Goal: Navigation & Orientation: Understand site structure

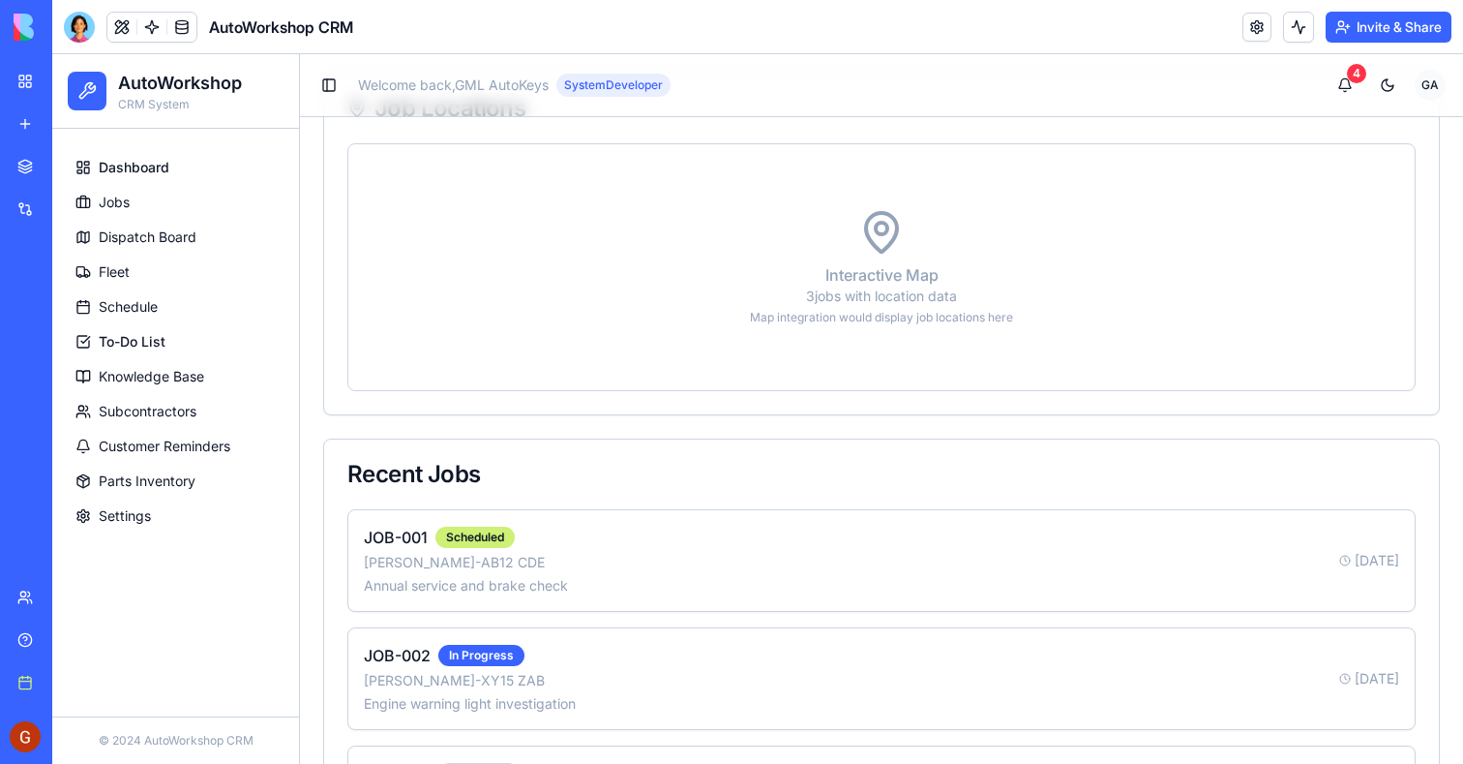
scroll to position [1472, 0]
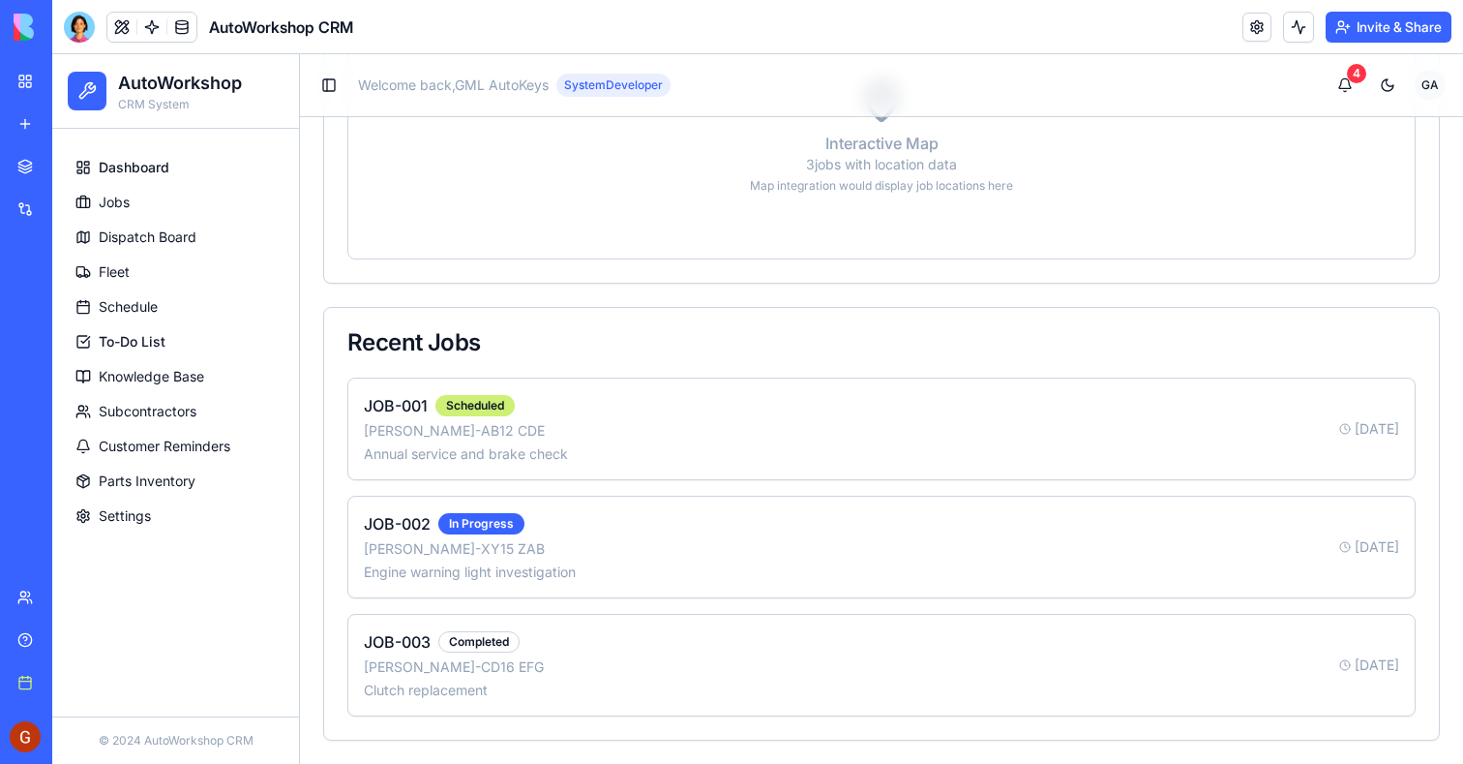
click at [145, 204] on link "Jobs" at bounding box center [176, 202] width 216 height 31
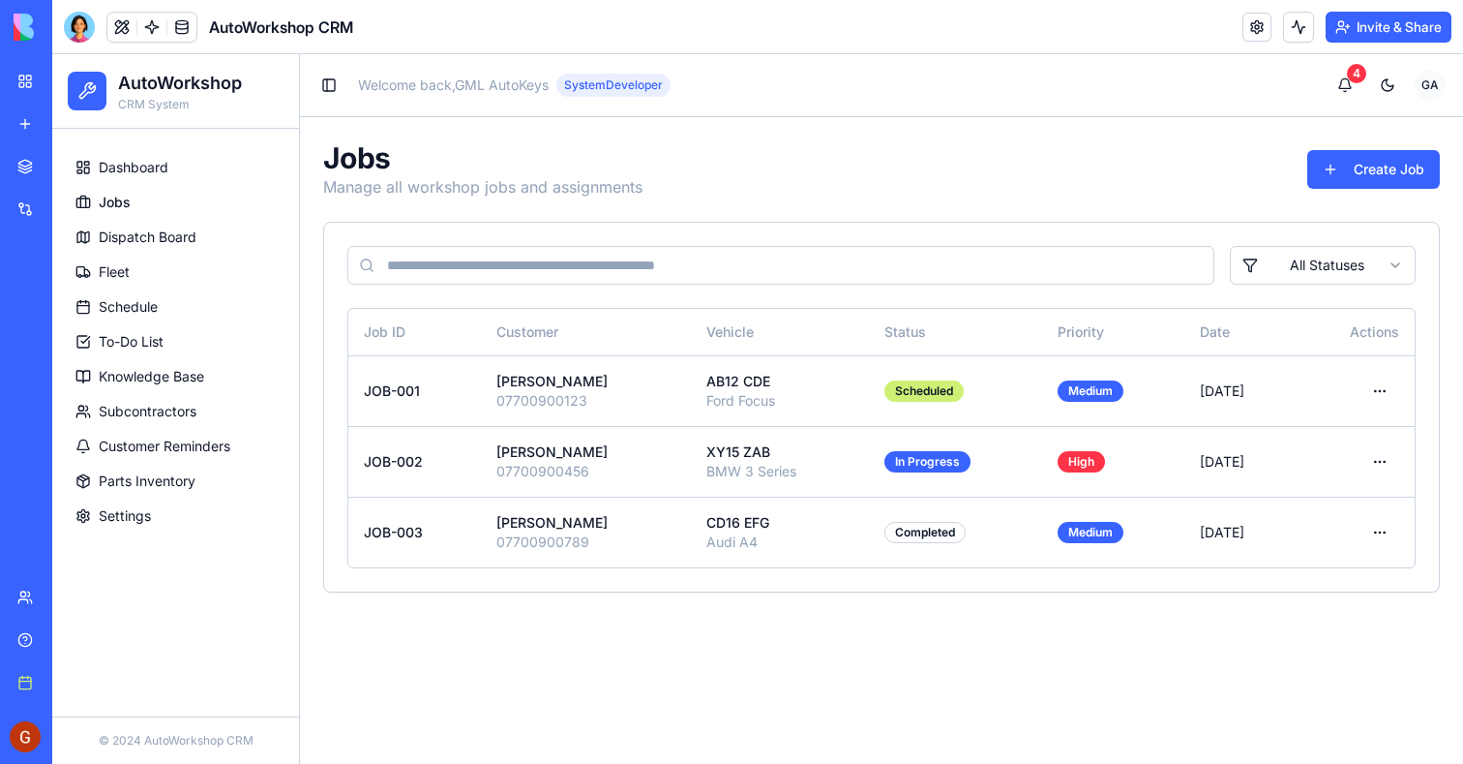
click at [136, 247] on link "Dispatch Board" at bounding box center [176, 237] width 216 height 31
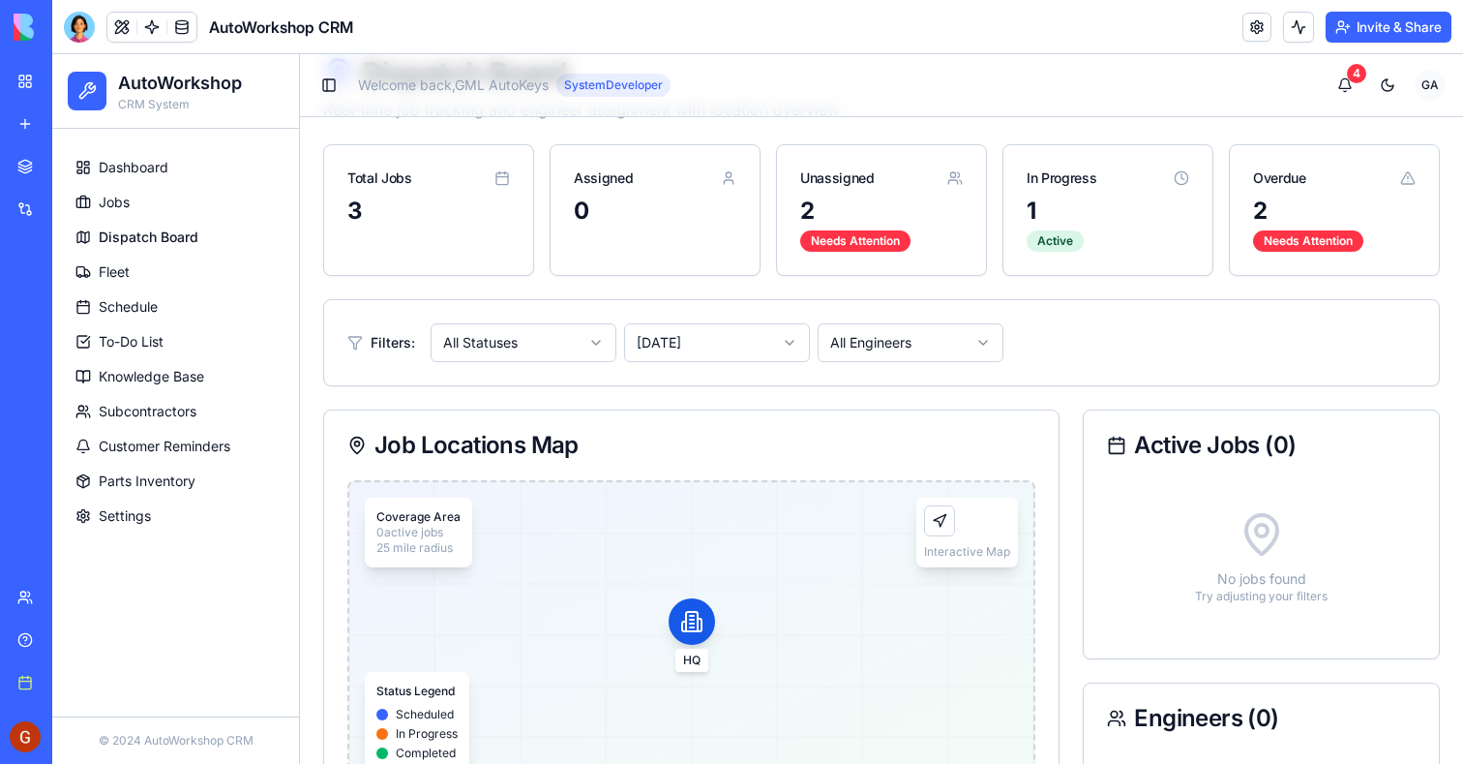
scroll to position [277, 0]
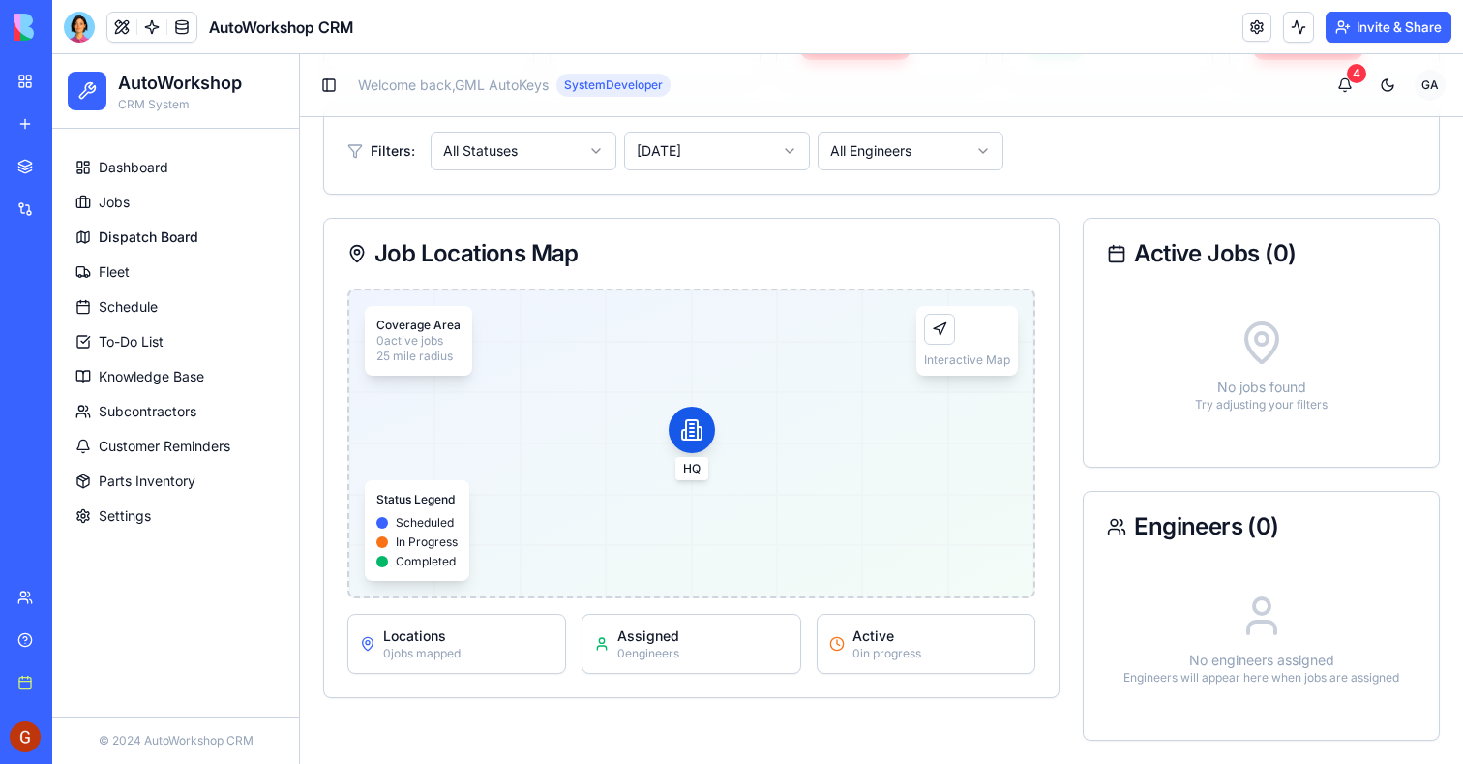
click at [173, 274] on link "Fleet" at bounding box center [176, 271] width 216 height 31
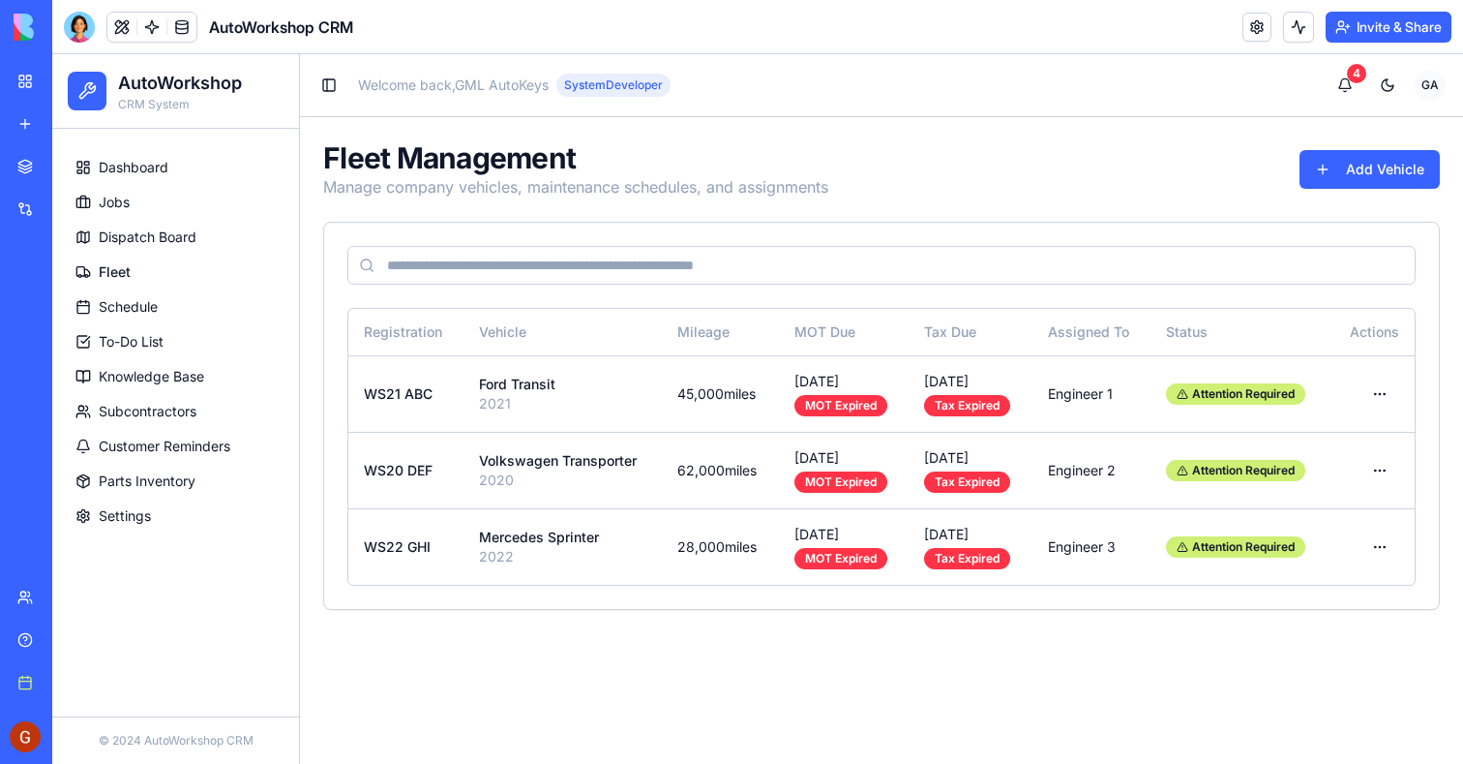
click at [165, 316] on link "Schedule" at bounding box center [176, 306] width 216 height 31
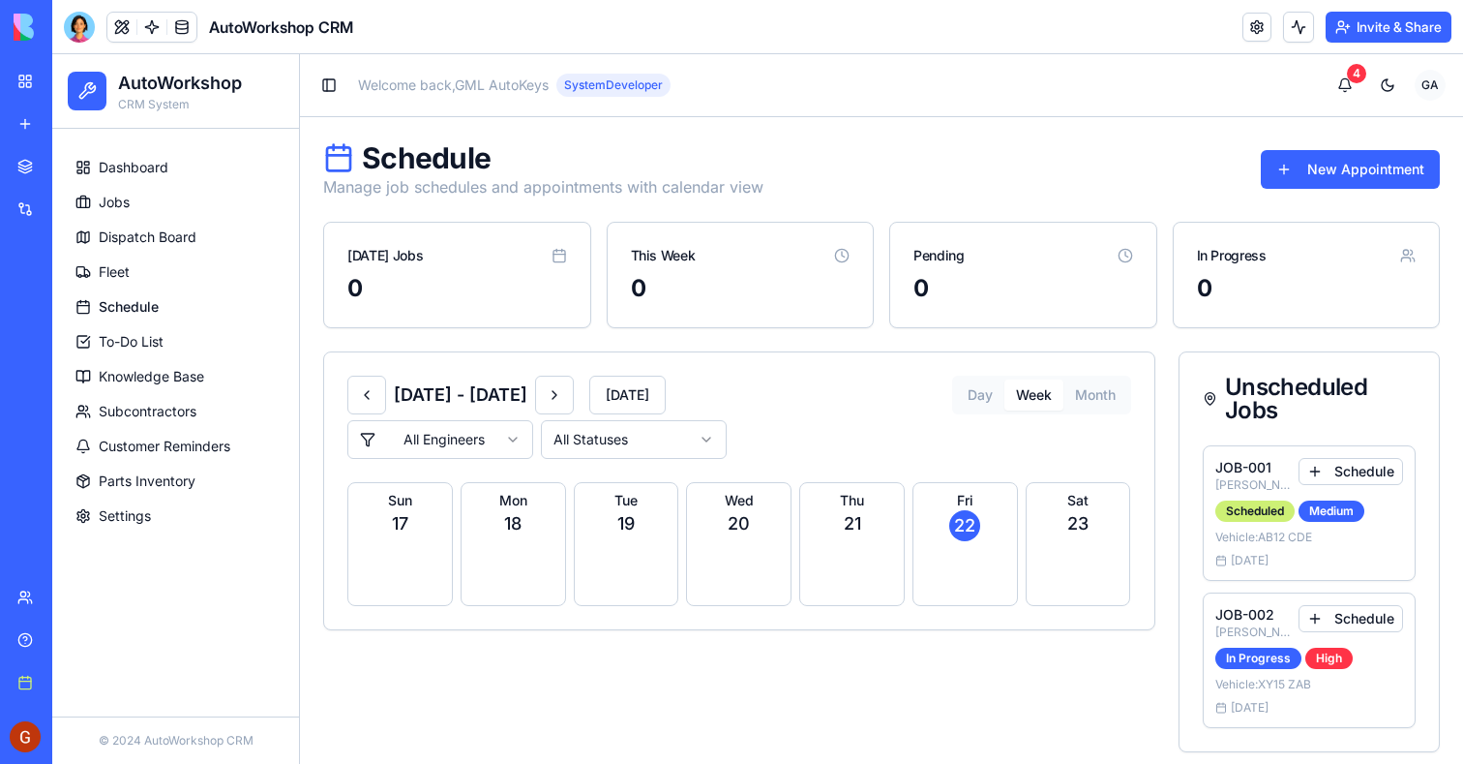
click at [163, 332] on span "To-Do List" at bounding box center [131, 341] width 65 height 19
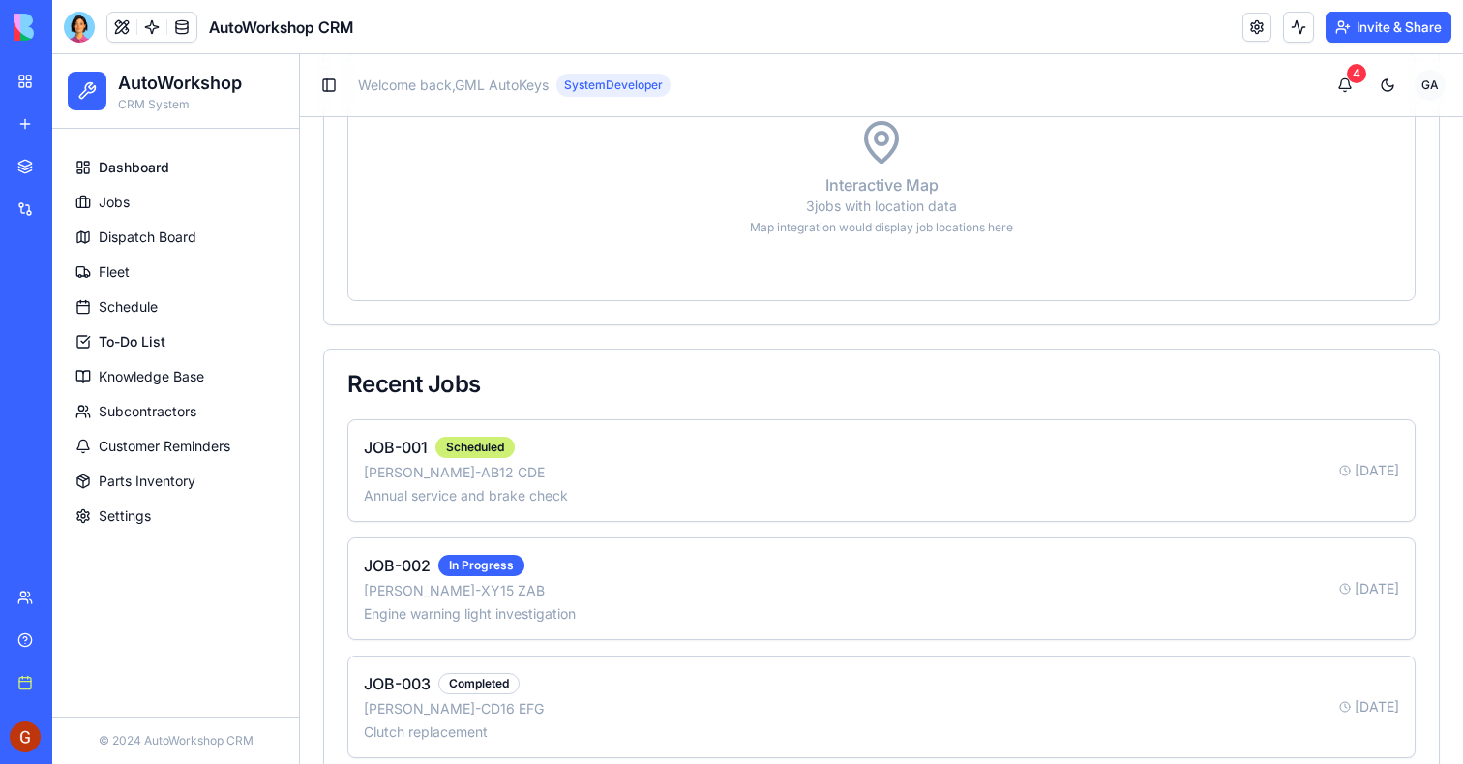
scroll to position [1472, 0]
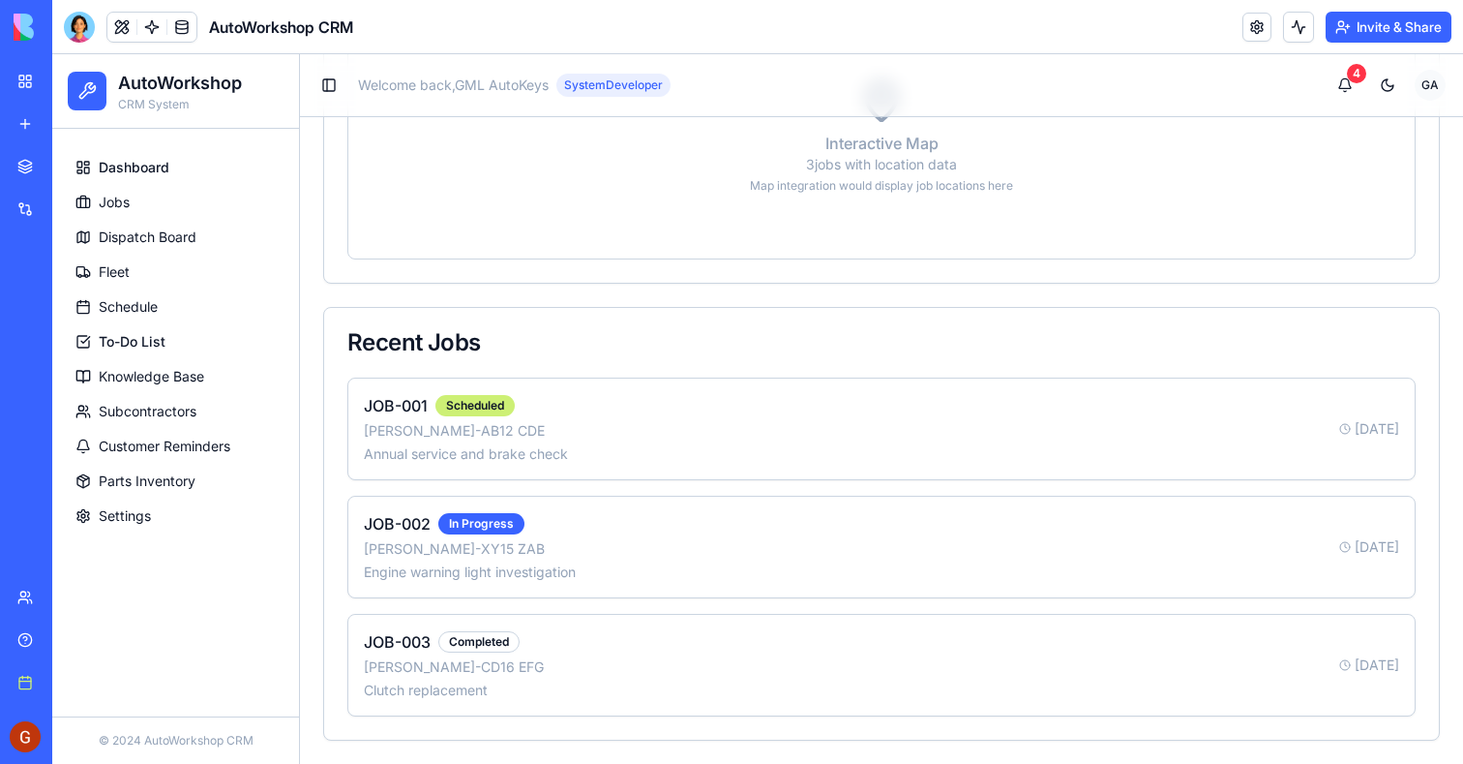
click at [140, 368] on span "Knowledge Base" at bounding box center [152, 376] width 106 height 19
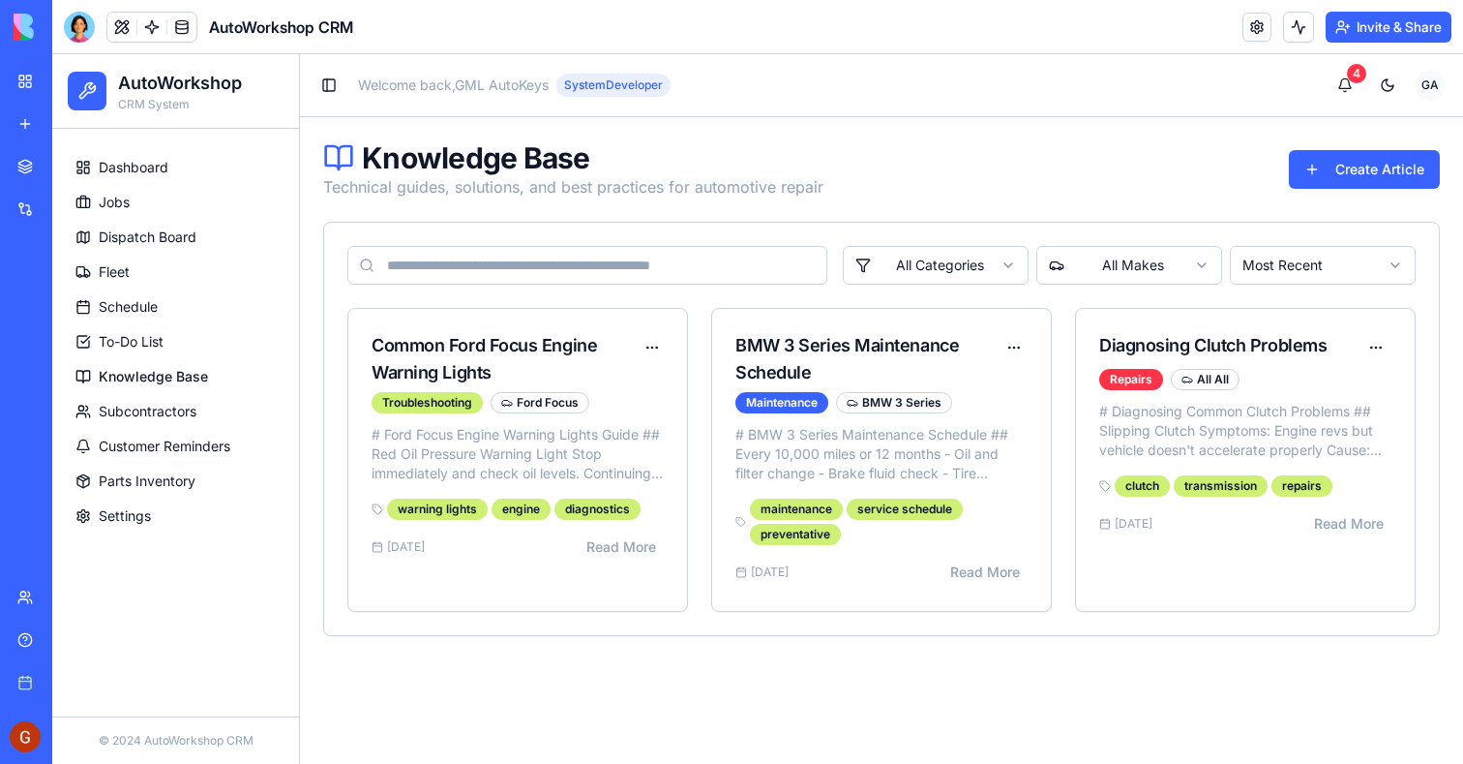
click at [194, 418] on span "Subcontractors" at bounding box center [148, 411] width 98 height 19
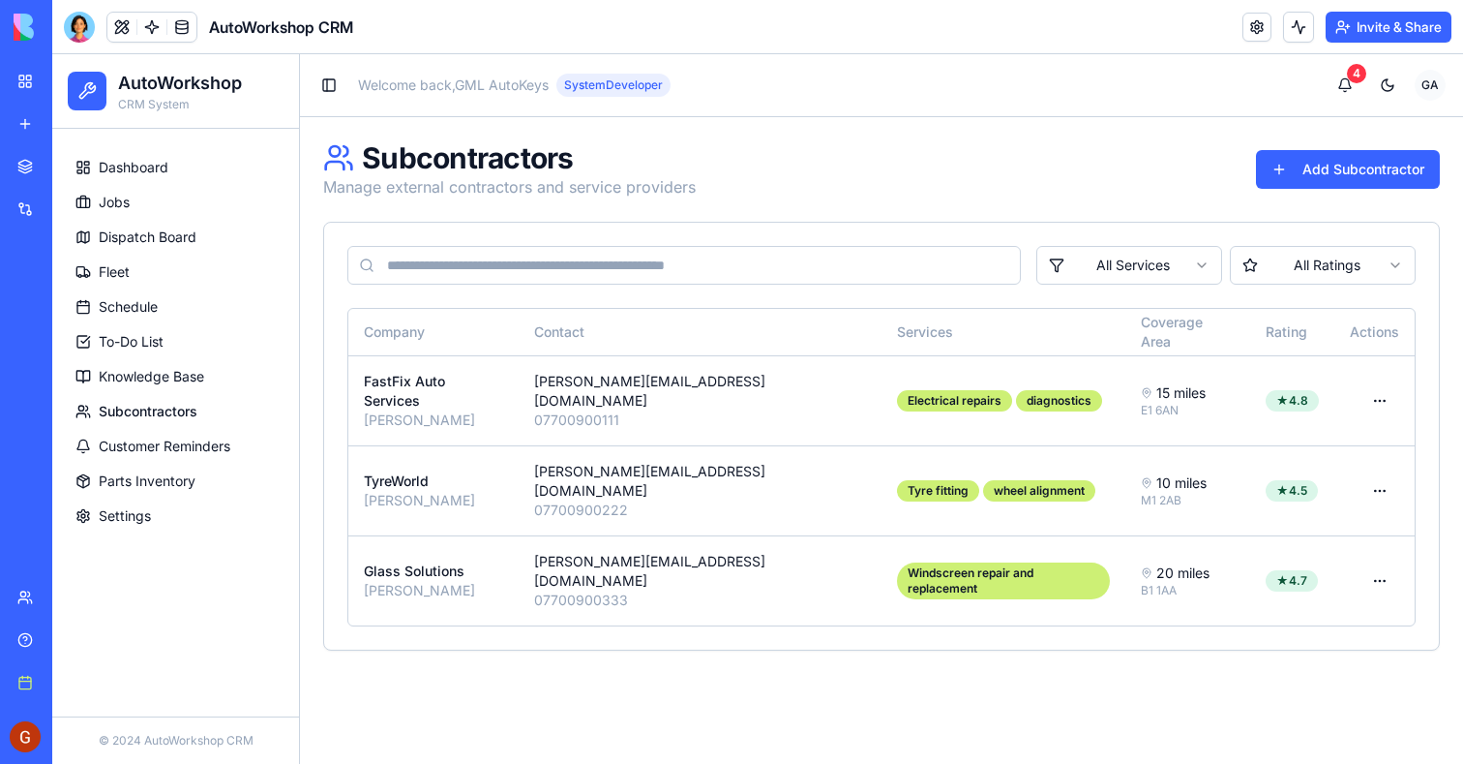
click at [187, 439] on span "Customer Reminders" at bounding box center [165, 446] width 132 height 19
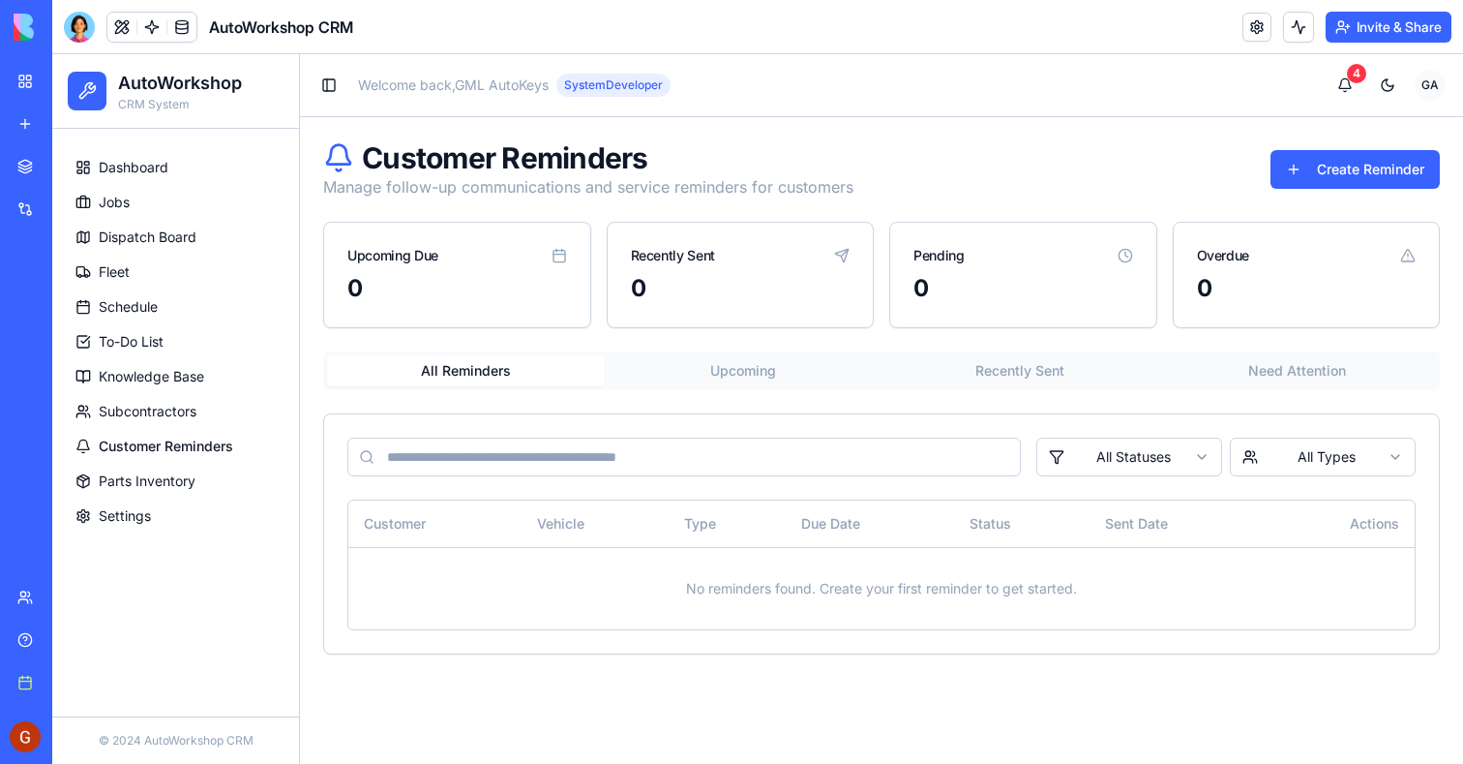
click at [168, 476] on span "Parts Inventory" at bounding box center [147, 480] width 97 height 19
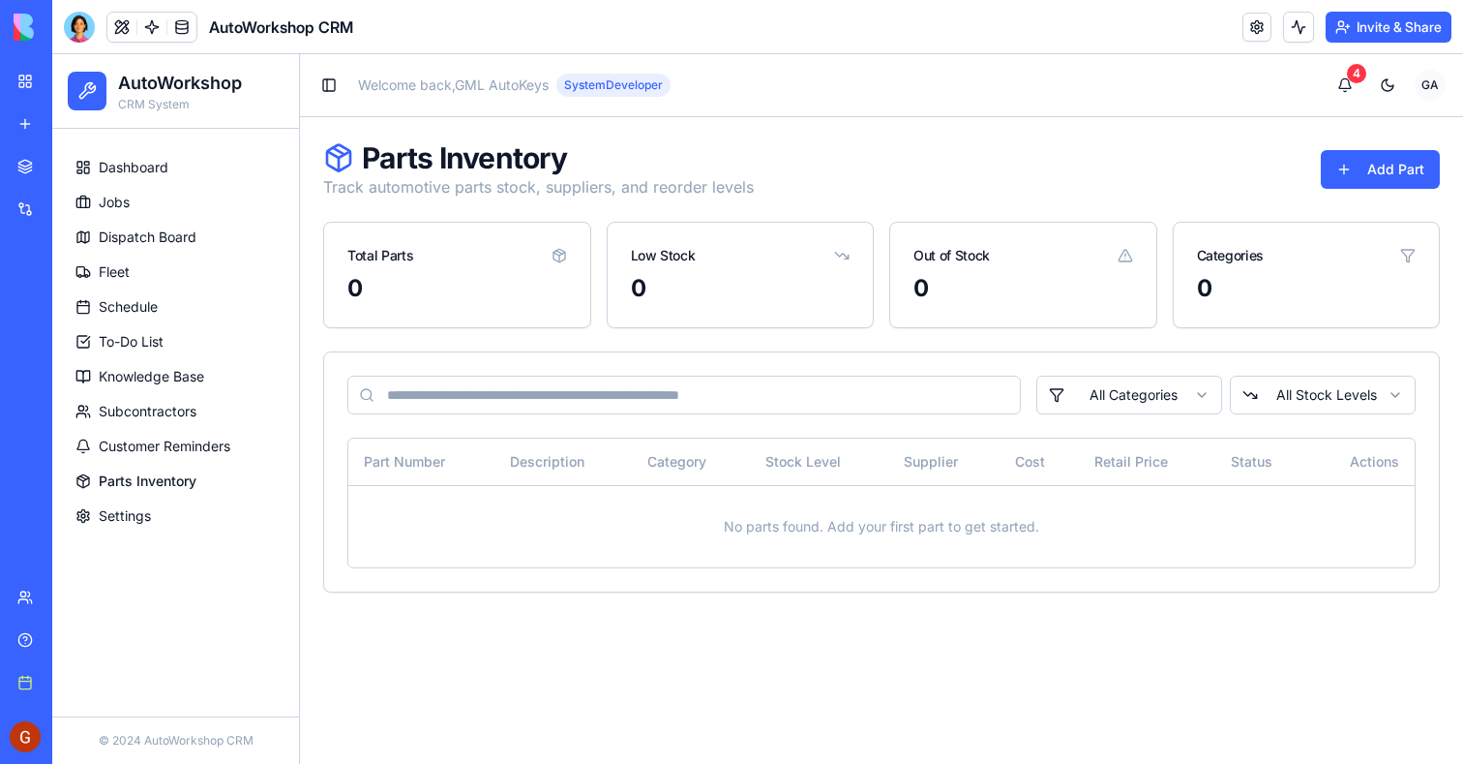
click at [115, 525] on span "Settings" at bounding box center [125, 515] width 52 height 19
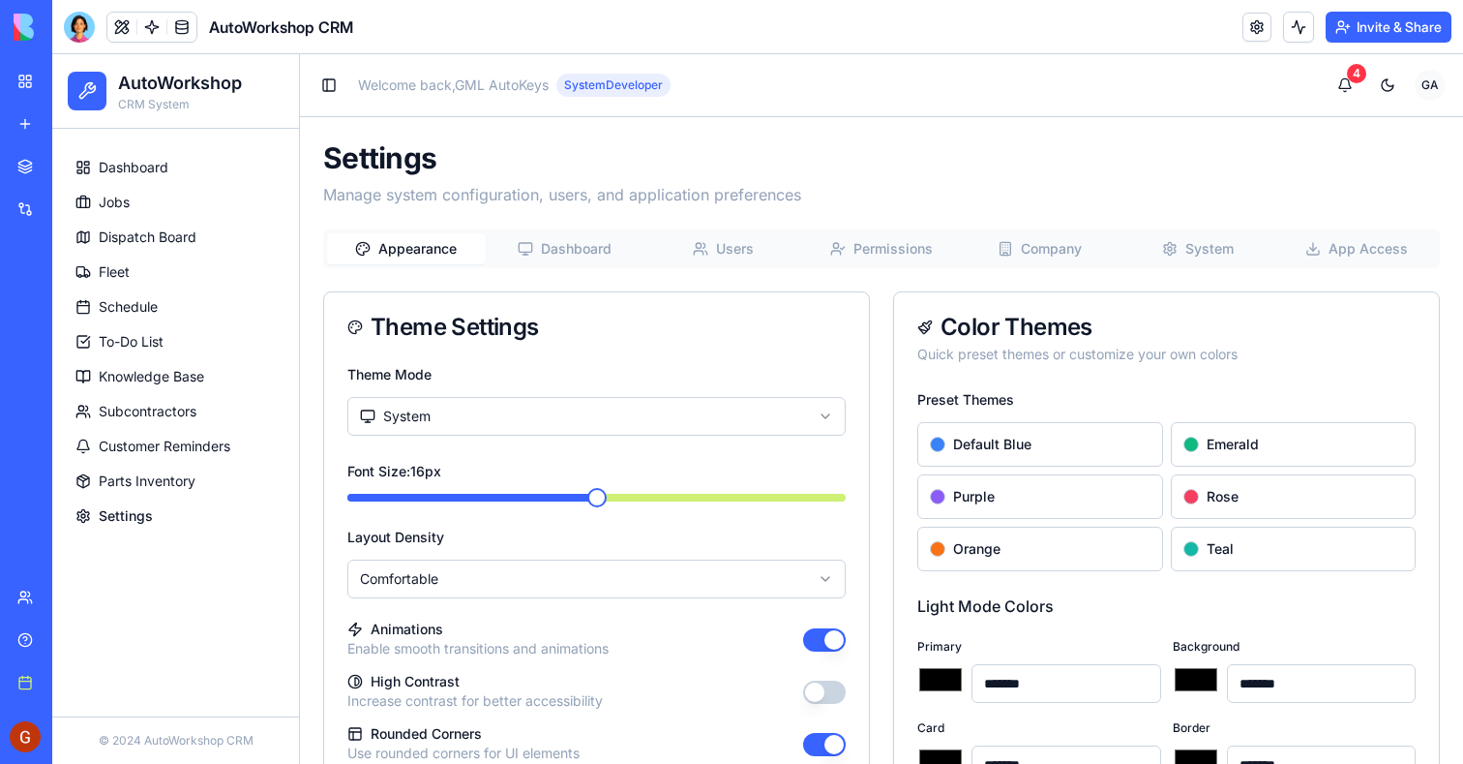
click at [552, 240] on button "Dashboard" at bounding box center [565, 248] width 159 height 31
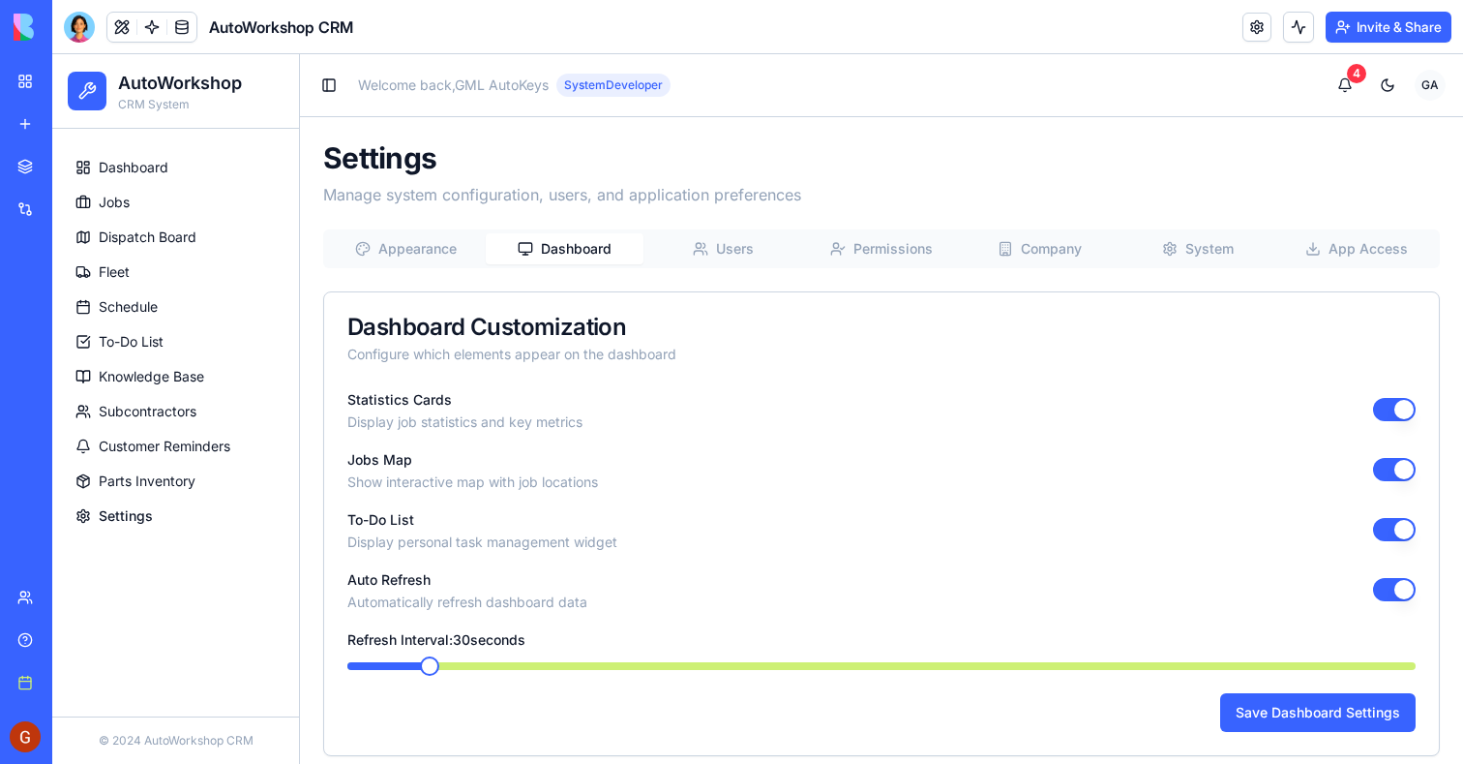
click at [699, 234] on button "Users" at bounding box center [723, 248] width 159 height 31
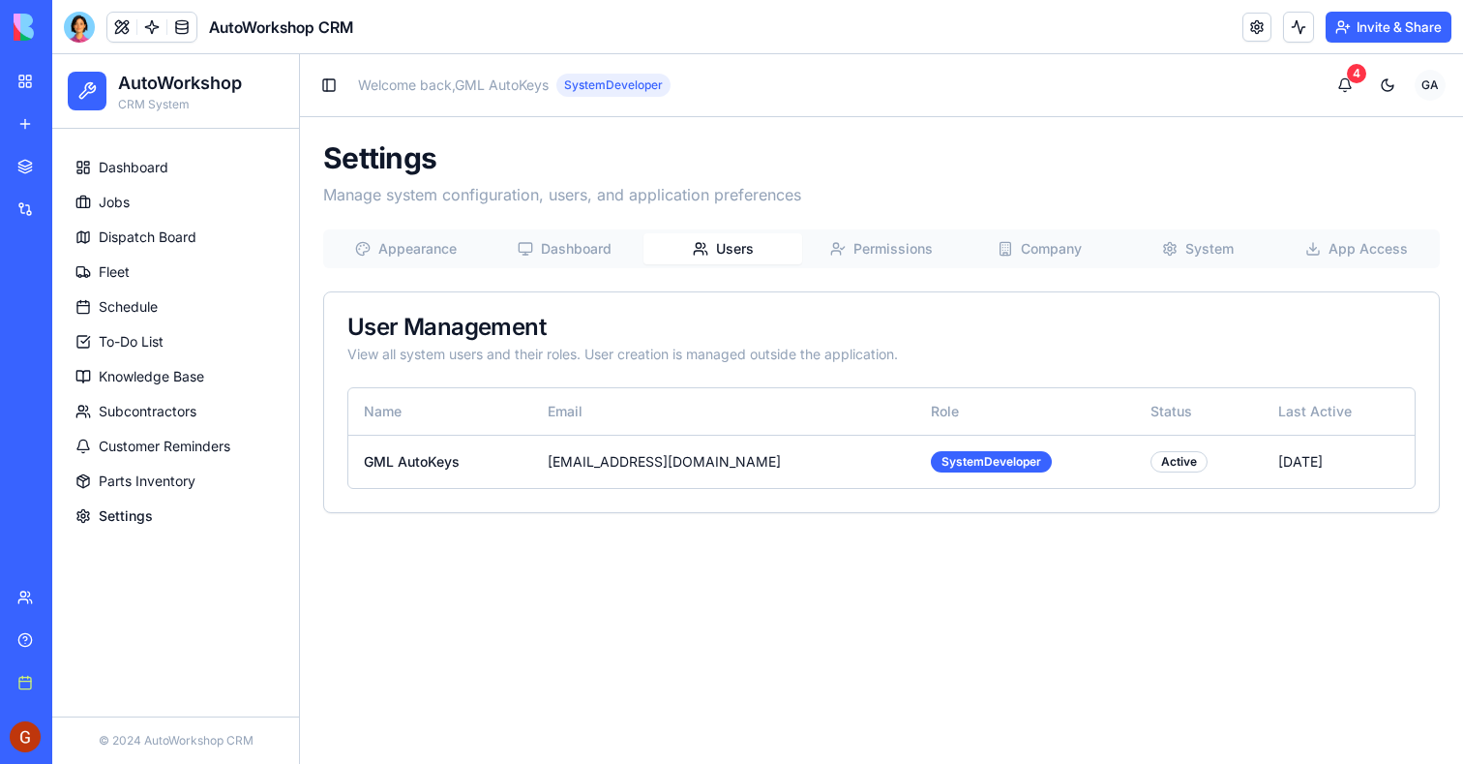
click at [858, 239] on button "Permissions" at bounding box center [881, 248] width 159 height 31
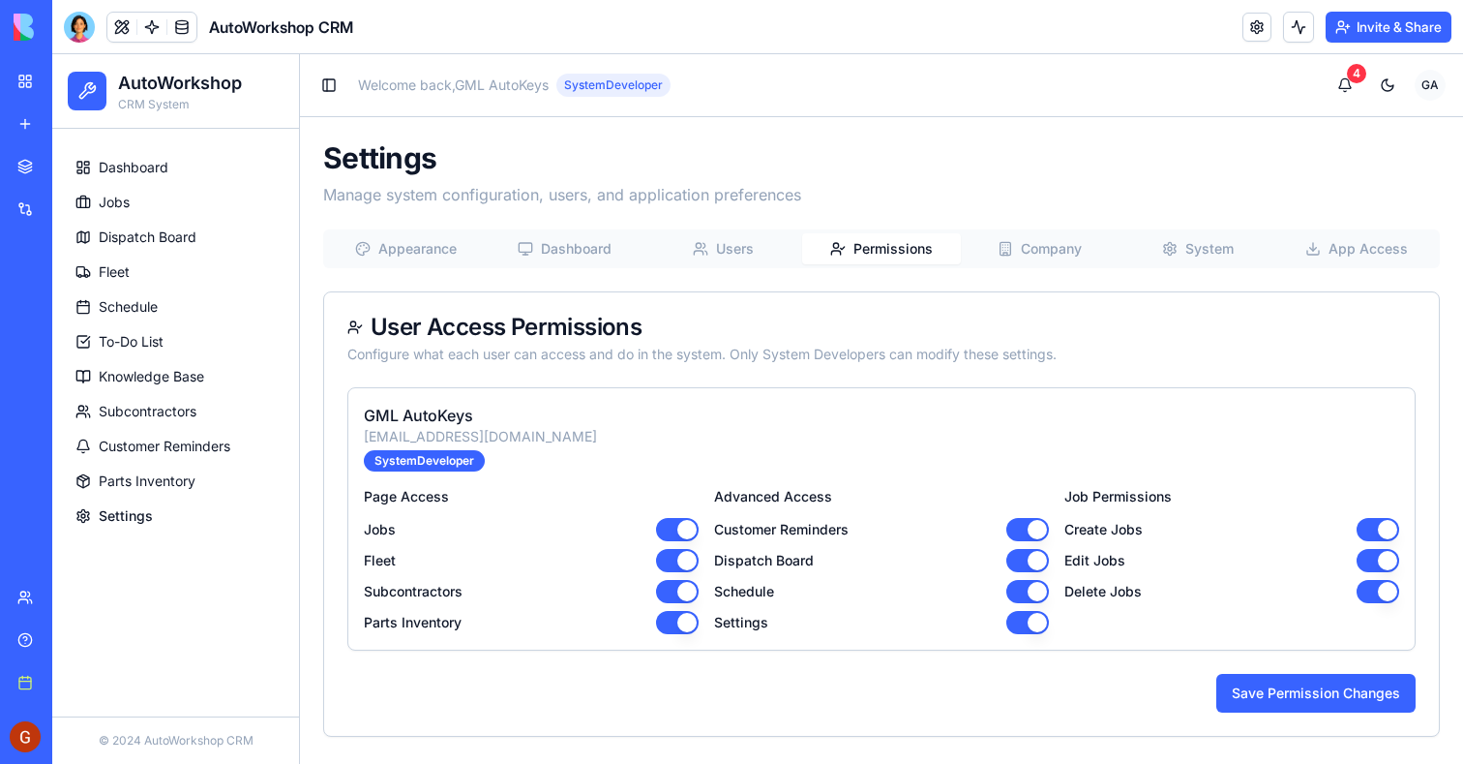
click at [1031, 256] on button "Company" at bounding box center [1040, 248] width 159 height 31
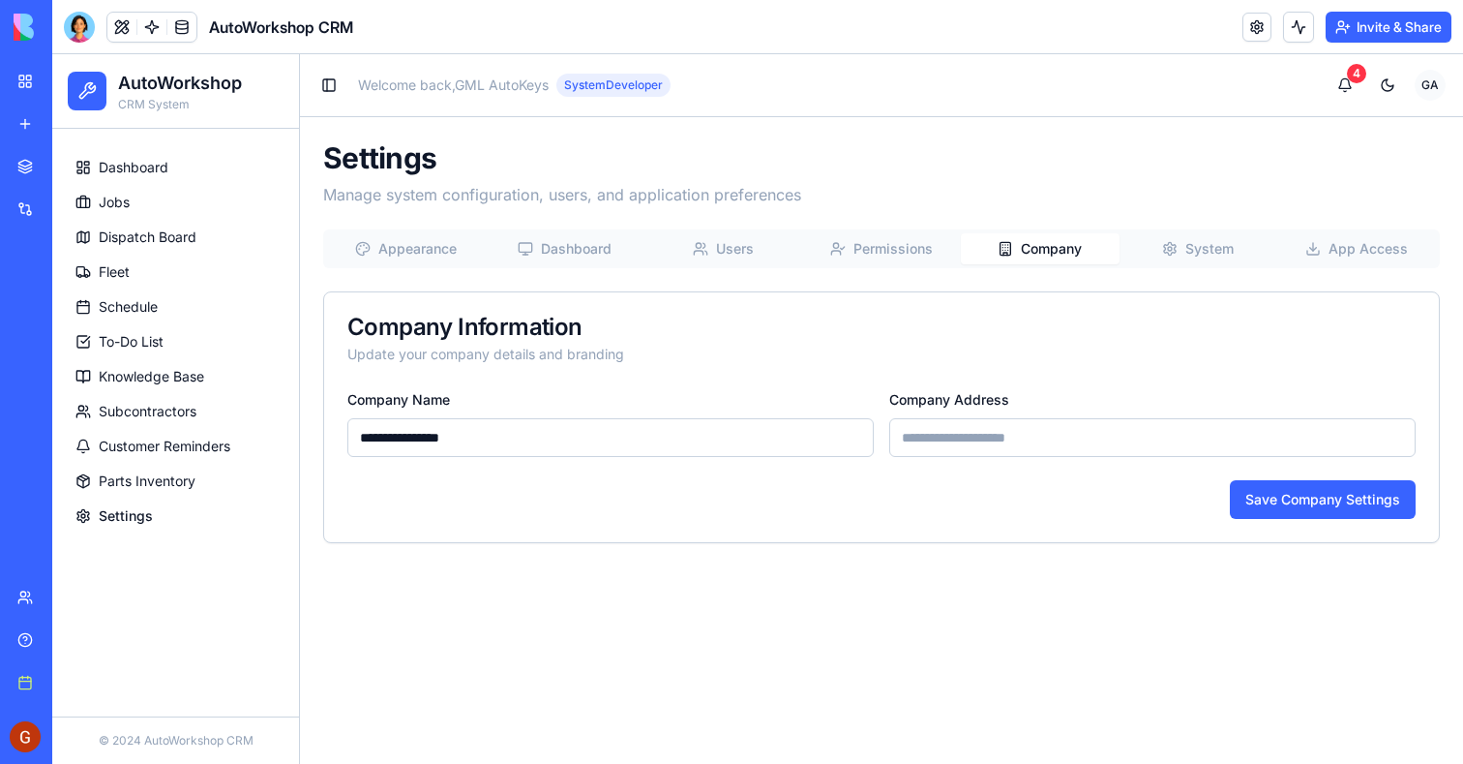
click at [1209, 208] on div "**********" at bounding box center [881, 341] width 1163 height 449
click at [1208, 271] on div "**********" at bounding box center [881, 386] width 1117 height 314
click at [1208, 263] on button "System" at bounding box center [1199, 248] width 159 height 31
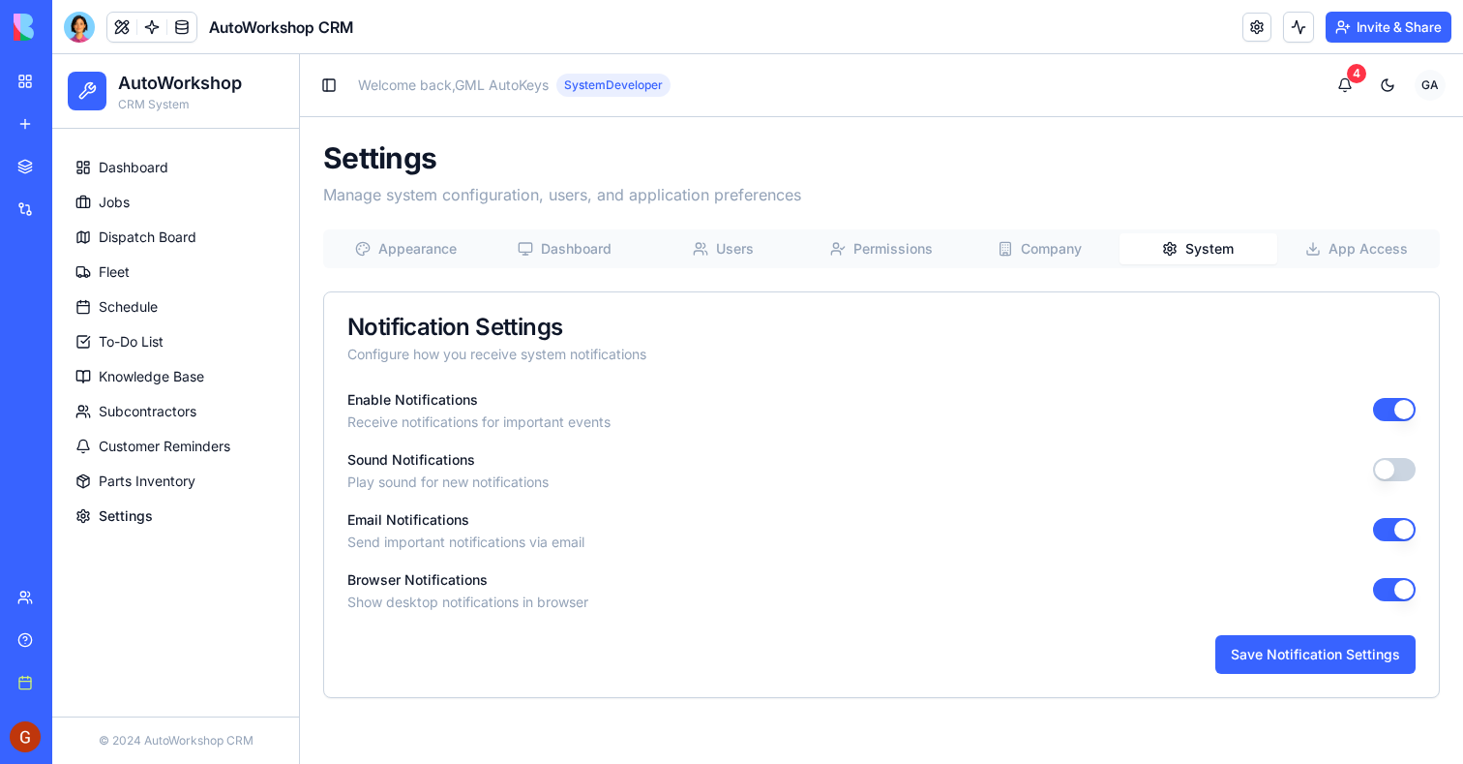
click at [1348, 257] on button "App Access" at bounding box center [1357, 248] width 159 height 31
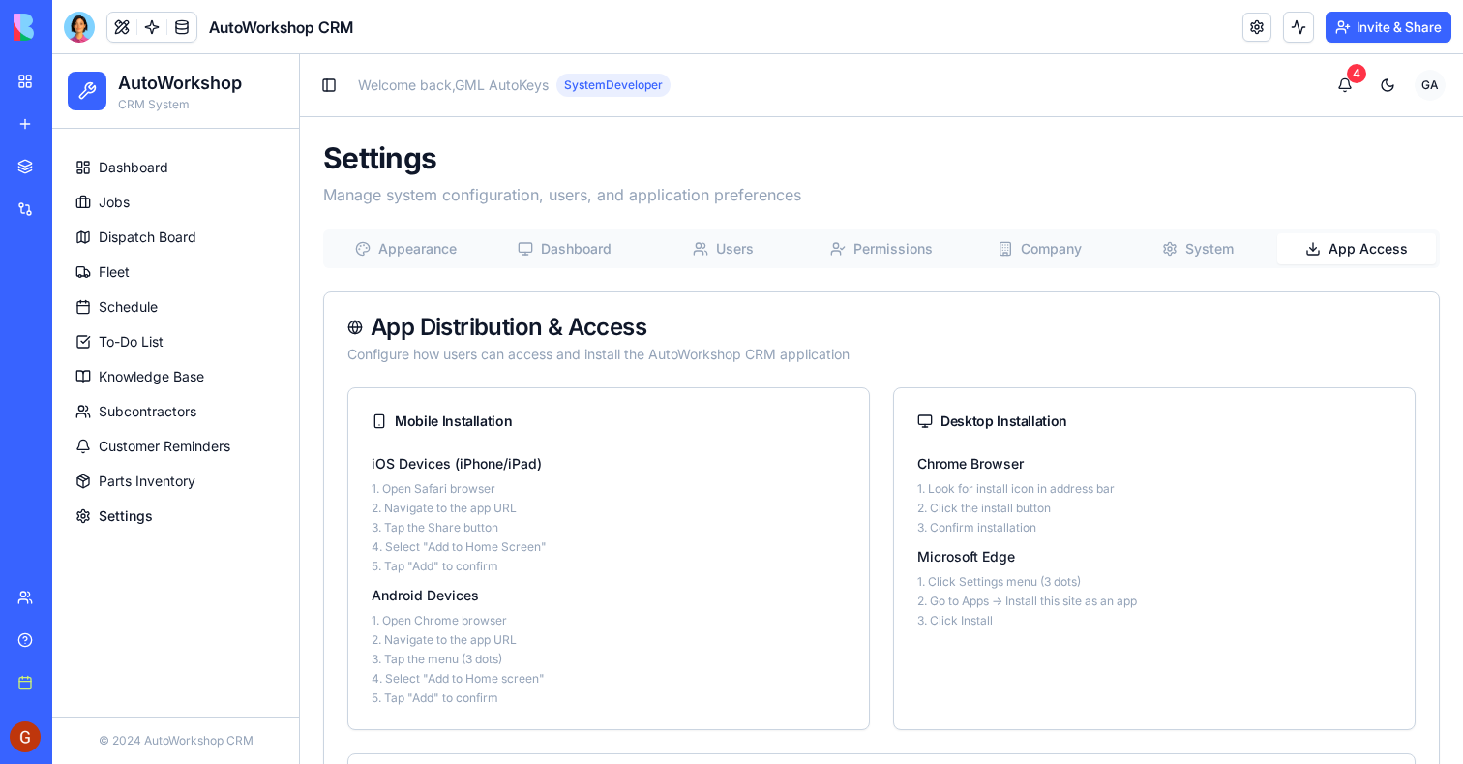
click at [11, 750] on div "Upgrade" at bounding box center [26, 736] width 41 height 54
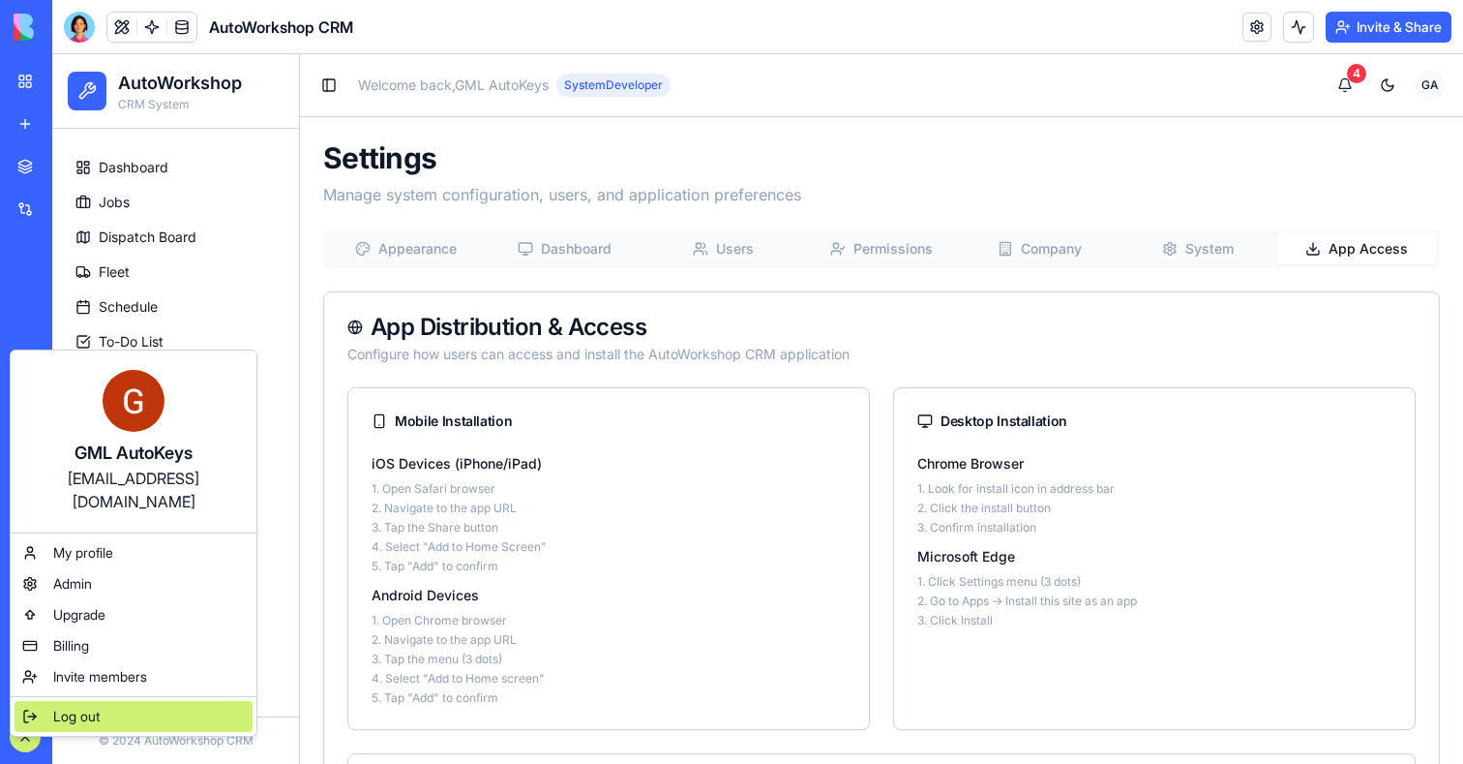
click at [67, 707] on span "Log out" at bounding box center [76, 716] width 46 height 19
